Goal: Task Accomplishment & Management: Complete application form

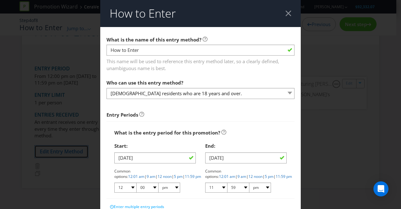
scroll to position [16, 0]
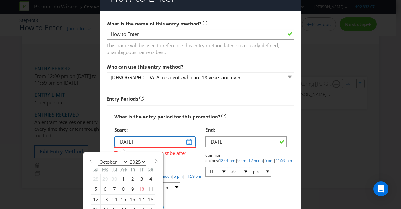
click at [142, 143] on input "[DATE]" at bounding box center [155, 141] width 82 height 11
click at [154, 162] on span at bounding box center [156, 160] width 5 height 5
select select "10"
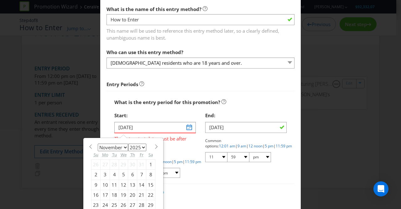
scroll to position [31, 0]
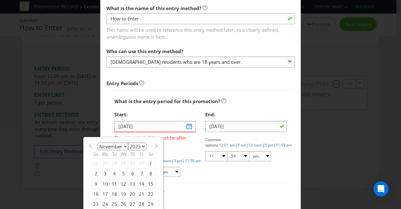
click at [130, 183] on div "13" at bounding box center [132, 183] width 9 height 10
type input "[DATE]"
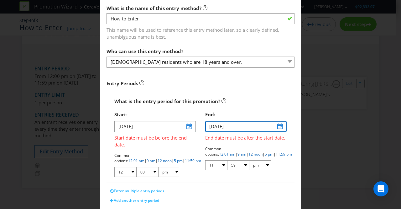
click at [274, 129] on input "[DATE]" at bounding box center [246, 126] width 82 height 11
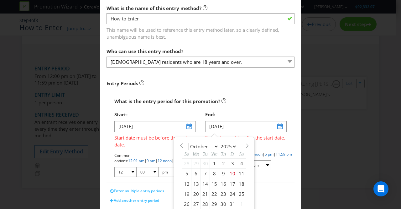
click at [242, 148] on div "January February March April May June July August September October November [D…" at bounding box center [214, 176] width 71 height 72
click at [245, 145] on span at bounding box center [247, 145] width 5 height 5
select select "10"
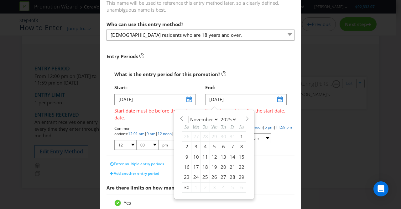
scroll to position [59, 0]
click at [183, 186] on div "30" at bounding box center [187, 187] width 9 height 10
type input "[DATE]"
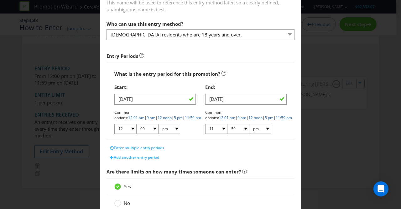
click at [213, 143] on div "Enter multiple entry periods" at bounding box center [201, 147] width 188 height 9
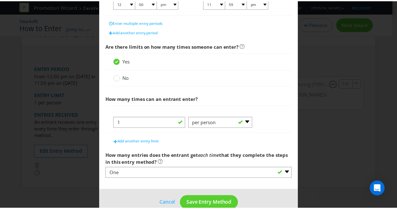
scroll to position [194, 0]
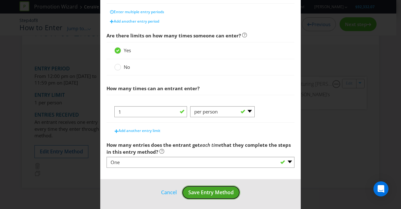
click at [207, 189] on span "Save Entry Method" at bounding box center [211, 192] width 45 height 7
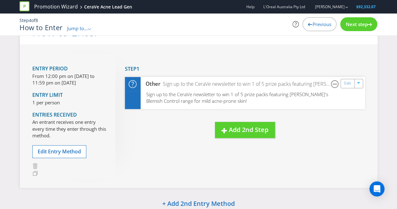
click at [358, 25] on span "Next step" at bounding box center [356, 24] width 22 height 6
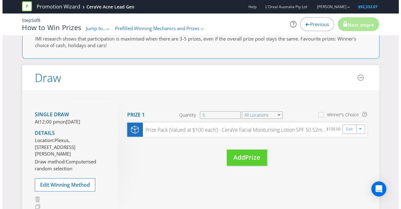
scroll to position [67, 0]
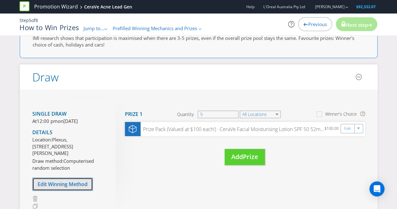
click at [77, 187] on span "Edit Winning Method" at bounding box center [63, 183] width 50 height 7
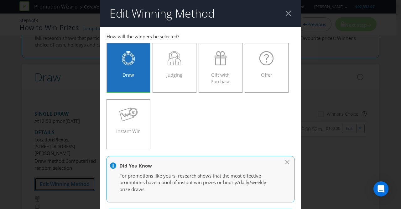
scroll to position [398, 0]
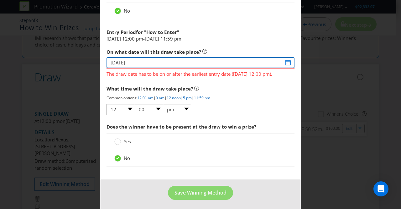
click at [287, 61] on input "[DATE]" at bounding box center [201, 62] width 188 height 11
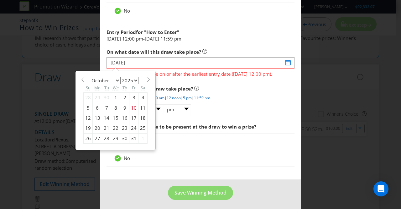
click at [147, 79] on span at bounding box center [148, 79] width 5 height 5
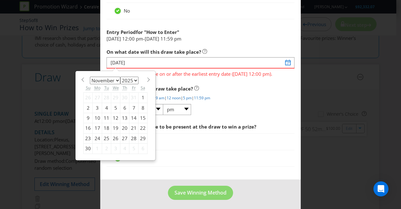
click at [147, 79] on span at bounding box center [148, 79] width 5 height 5
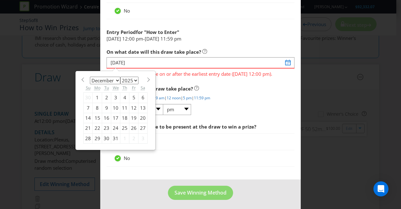
click at [147, 79] on span at bounding box center [148, 79] width 5 height 5
select select "0"
select select "2026"
click at [80, 77] on span at bounding box center [82, 79] width 5 height 5
select select "11"
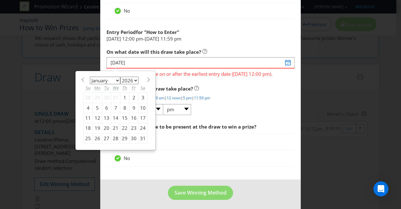
select select "2025"
click at [96, 95] on div "1" at bounding box center [97, 98] width 9 height 10
type input "[DATE]"
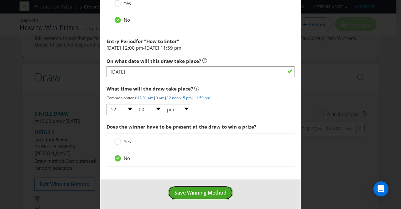
click at [187, 191] on span "Save Winning Method" at bounding box center [201, 192] width 52 height 7
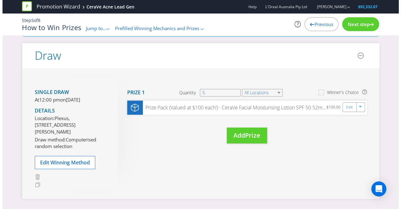
scroll to position [45, 0]
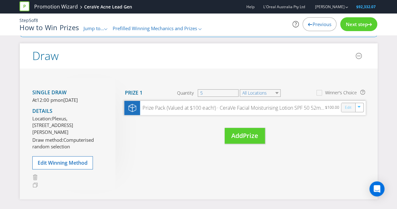
click at [348, 110] on link "Edit" at bounding box center [347, 107] width 7 height 7
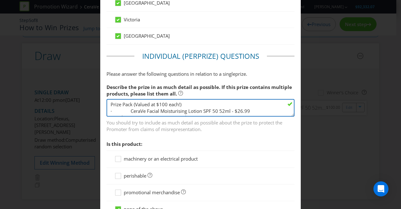
drag, startPoint x: 203, startPoint y: 103, endPoint x: 109, endPoint y: 108, distance: 94.6
click at [109, 108] on textarea "Prize Pack (Valued at $100 each!) · CeraVe Facial Moisturising Lotion SPF 50 52…" at bounding box center [201, 108] width 188 height 18
type textarea "Prize Pack (Valued at $100 each!)"
